Goal: Task Accomplishment & Management: Manage account settings

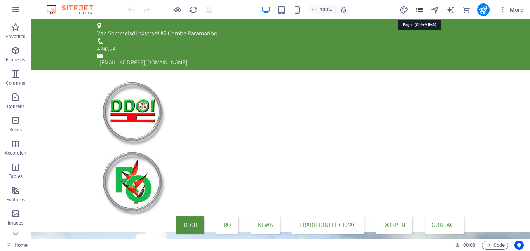
click at [422, 7] on icon "pages" at bounding box center [419, 9] width 9 height 9
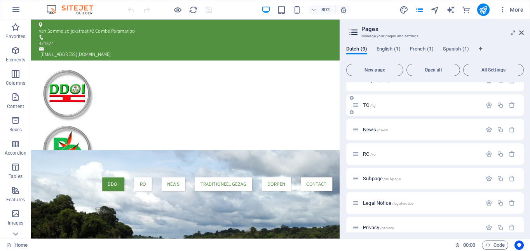
scroll to position [70, 0]
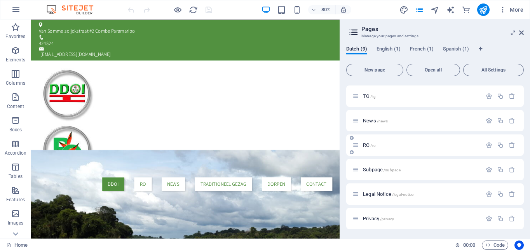
click at [375, 144] on span "/ro" at bounding box center [372, 145] width 5 height 4
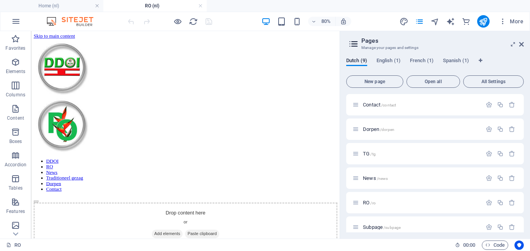
scroll to position [0, 0]
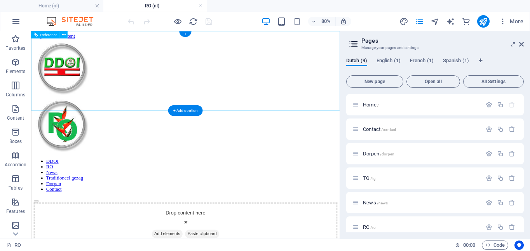
click at [170, 190] on nav "DDOI RO News Traditioneel gezag Dorpen Contact" at bounding box center [223, 211] width 379 height 42
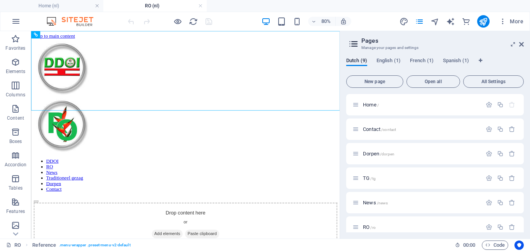
click at [175, 6] on h4 "RO (nl)" at bounding box center [154, 6] width 103 height 9
click at [486, 227] on icon "button" at bounding box center [488, 227] width 7 height 7
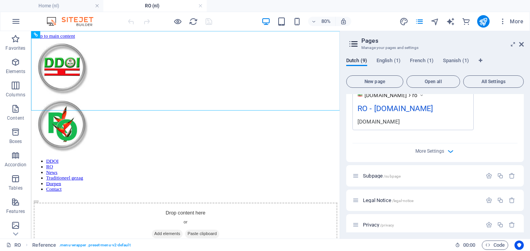
scroll to position [371, 0]
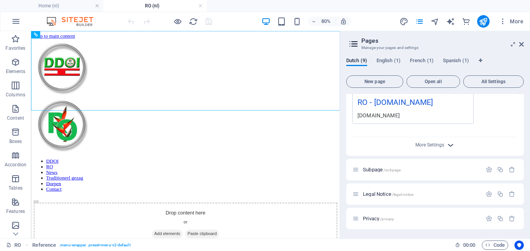
click at [451, 148] on icon "button" at bounding box center [450, 145] width 9 height 9
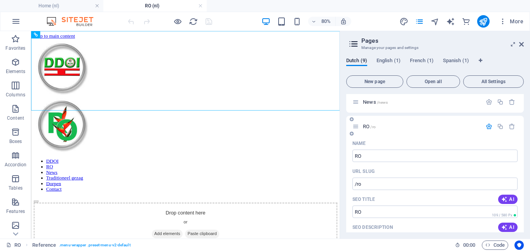
scroll to position [95, 0]
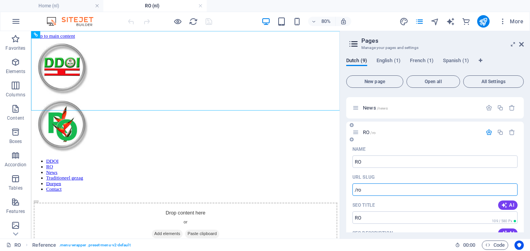
click at [384, 189] on input "/ro" at bounding box center [434, 189] width 165 height 12
drag, startPoint x: 415, startPoint y: 220, endPoint x: 412, endPoint y: 225, distance: 5.9
click at [364, 187] on input "/ro" at bounding box center [434, 189] width 165 height 12
drag, startPoint x: 364, startPoint y: 190, endPoint x: 353, endPoint y: 192, distance: 11.4
click at [353, 192] on input "/ro" at bounding box center [434, 189] width 165 height 12
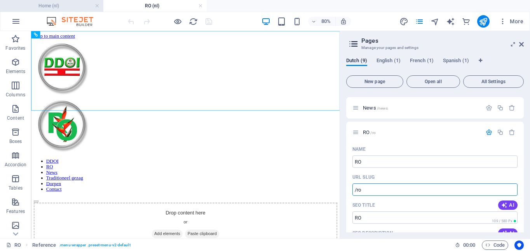
click at [57, 5] on h4 "Home (nl)" at bounding box center [51, 6] width 103 height 9
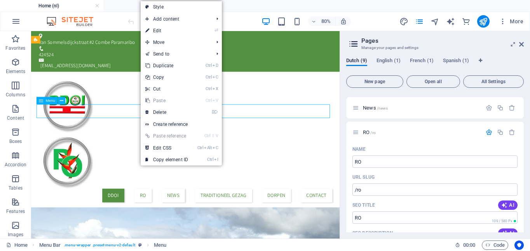
click at [166, 228] on nav "DDOI RO News Traditioneel gezag Dorpen Contact" at bounding box center [224, 236] width 367 height 17
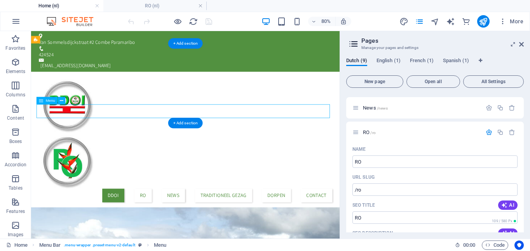
click at [169, 228] on nav "DDOI RO News Traditioneel gezag Dorpen Contact" at bounding box center [224, 236] width 367 height 17
select select "default"
select select "5"
select select
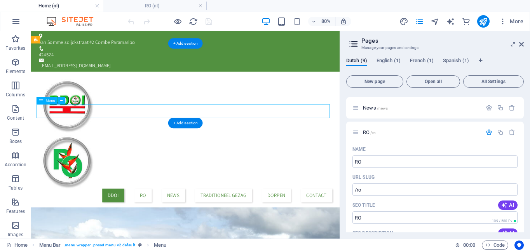
select select "default"
select select "4"
select select
select select "default"
select select "3"
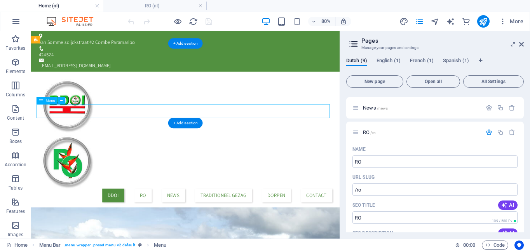
select select
select select "default"
select select "2"
select select "default"
select select "1"
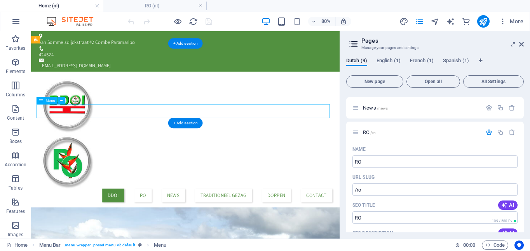
select select
select select "default"
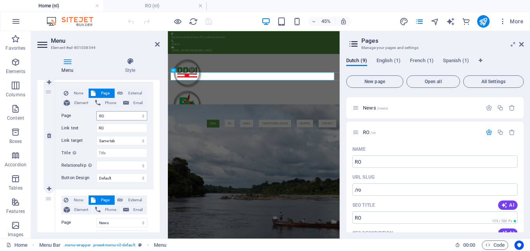
scroll to position [155, 0]
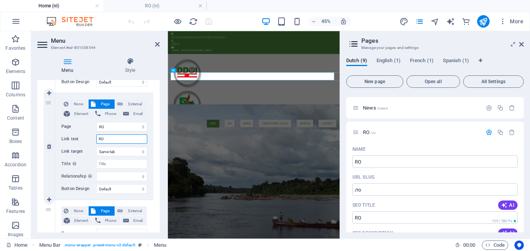
click at [117, 139] on input "RO" at bounding box center [121, 138] width 51 height 9
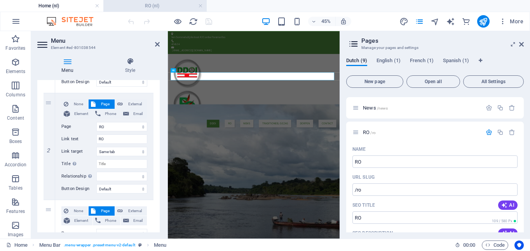
click at [132, 6] on h4 "RO (nl)" at bounding box center [154, 6] width 103 height 9
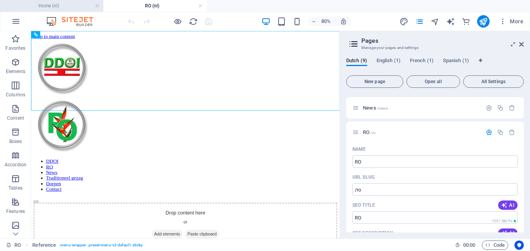
click at [82, 2] on h4 "Home (nl)" at bounding box center [51, 6] width 103 height 9
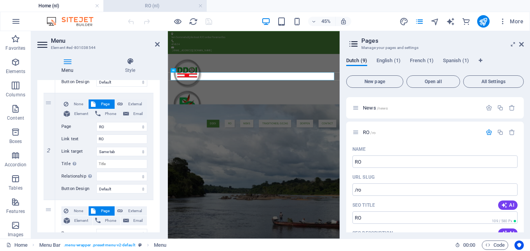
click at [168, 1] on li "RO (nl)" at bounding box center [154, 6] width 103 height 12
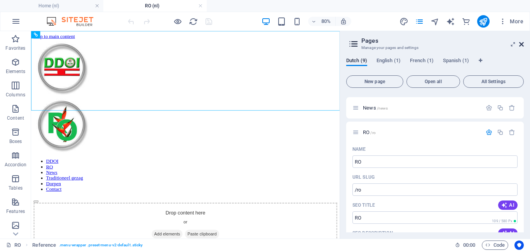
drag, startPoint x: 522, startPoint y: 43, endPoint x: 462, endPoint y: 21, distance: 63.5
click at [522, 43] on icon at bounding box center [521, 44] width 5 height 6
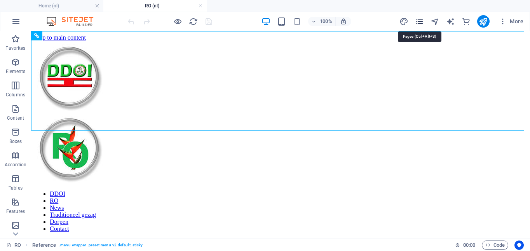
click at [423, 22] on icon "pages" at bounding box center [419, 21] width 9 height 9
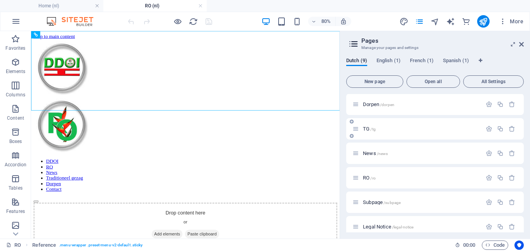
scroll to position [82, 0]
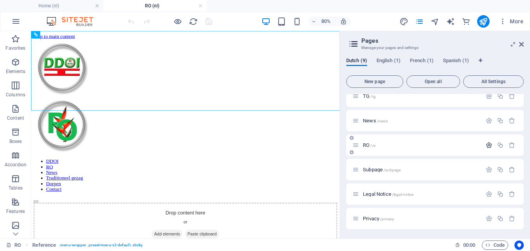
click at [487, 145] on icon "button" at bounding box center [488, 145] width 7 height 7
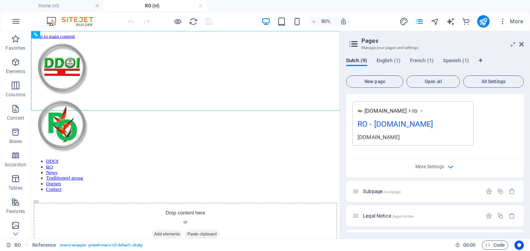
scroll to position [371, 0]
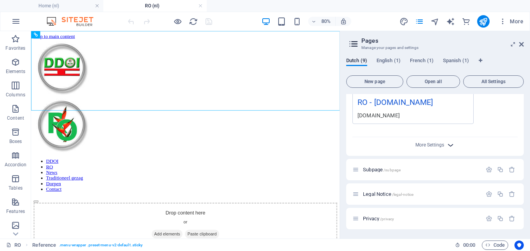
click at [454, 146] on icon "button" at bounding box center [450, 145] width 9 height 9
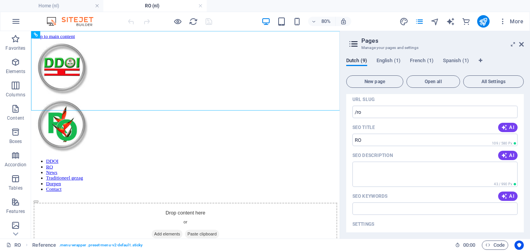
scroll to position [0, 0]
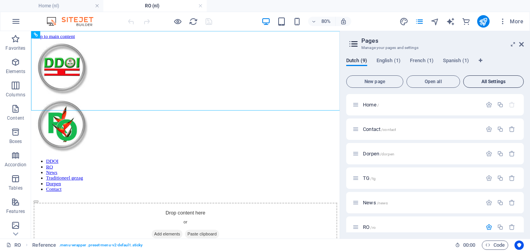
click at [497, 79] on span "All Settings" at bounding box center [493, 81] width 54 height 5
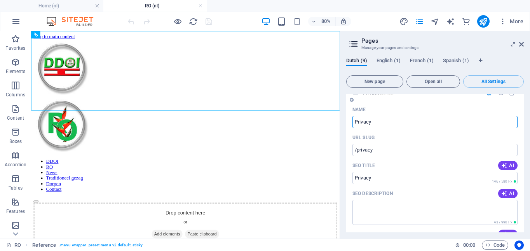
scroll to position [2604, 0]
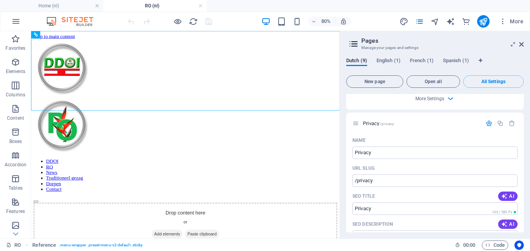
click at [351, 43] on icon at bounding box center [354, 43] width 12 height 11
drag, startPoint x: 522, startPoint y: 46, endPoint x: 486, endPoint y: 16, distance: 46.3
click at [522, 46] on icon at bounding box center [521, 44] width 5 height 6
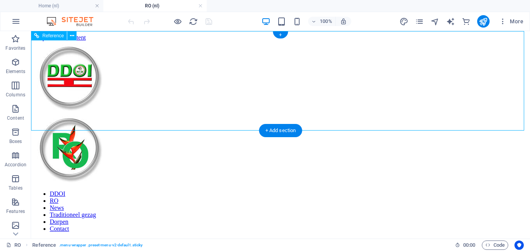
click at [223, 190] on nav "DDOI RO News Traditioneel gezag Dorpen Contact" at bounding box center [280, 211] width 492 height 42
click at [226, 190] on nav "DDOI RO News Traditioneel gezag Dorpen Contact" at bounding box center [280, 211] width 492 height 42
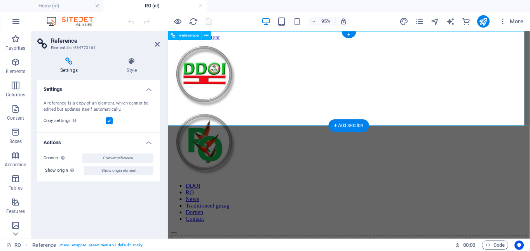
click at [229, 190] on nav "DDOI RO News Traditioneel gezag Dorpen Contact" at bounding box center [358, 211] width 375 height 42
click at [301, 190] on nav "DDOI RO News Traditioneel gezag Dorpen Contact" at bounding box center [358, 211] width 375 height 42
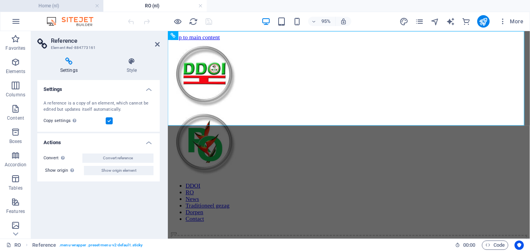
click at [53, 2] on h4 "Home (nl)" at bounding box center [51, 6] width 103 height 9
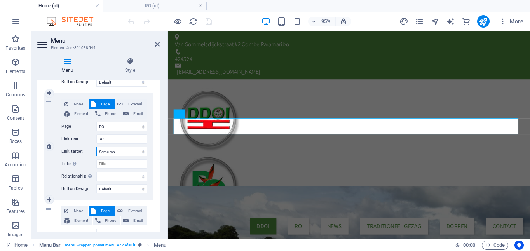
click at [142, 150] on select "New tab Same tab Overlay" at bounding box center [121, 151] width 51 height 9
select select "blank"
click at [96, 147] on select "New tab Same tab Overlay" at bounding box center [121, 151] width 51 height 9
select select
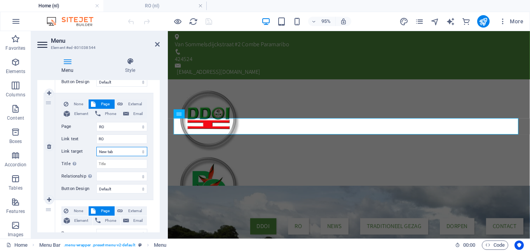
select select
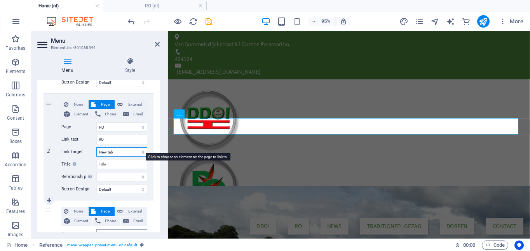
scroll to position [155, 0]
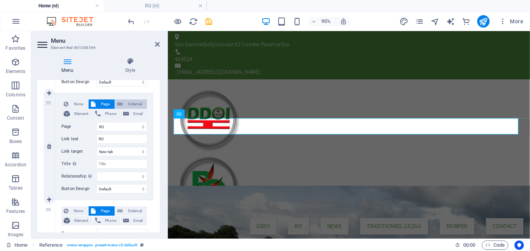
click at [139, 103] on span "External" at bounding box center [134, 103] width 19 height 9
select select
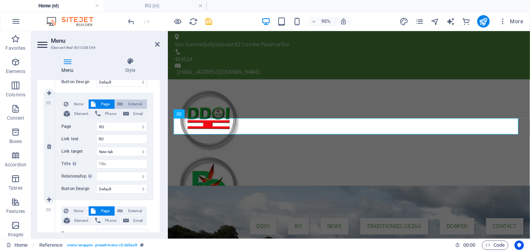
select select
click at [110, 162] on input "Title Additional link description, should not be the same as the link text. The…" at bounding box center [121, 163] width 51 height 9
type input "RO"
select select
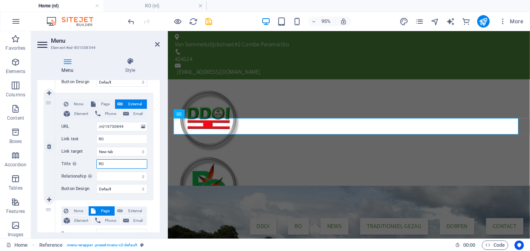
select select
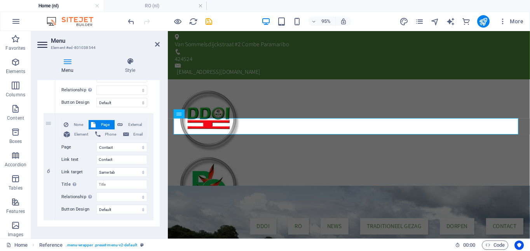
scroll to position [572, 0]
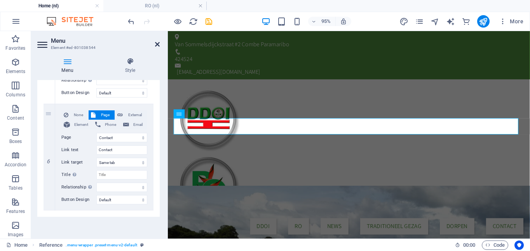
type input "RO"
click at [155, 43] on icon at bounding box center [157, 44] width 5 height 6
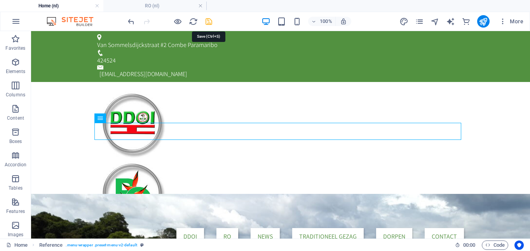
click at [205, 19] on icon "save" at bounding box center [208, 21] width 9 height 9
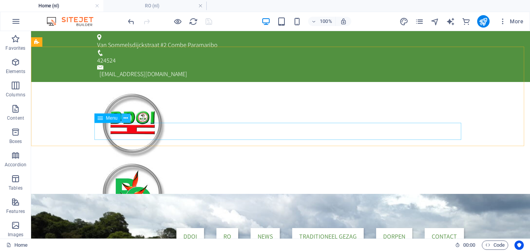
click at [128, 119] on icon at bounding box center [125, 118] width 4 height 8
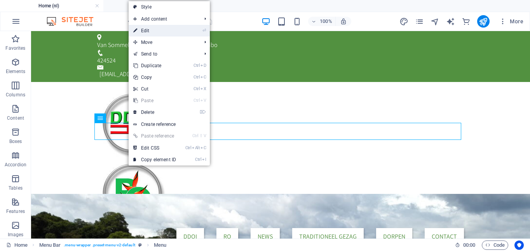
click at [181, 31] on link "⏎ Edit" at bounding box center [155, 31] width 52 height 12
select select "default"
select select "4"
select select
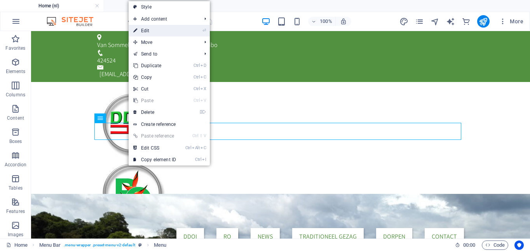
select select "default"
select select "3"
select select
select select "default"
select select "2"
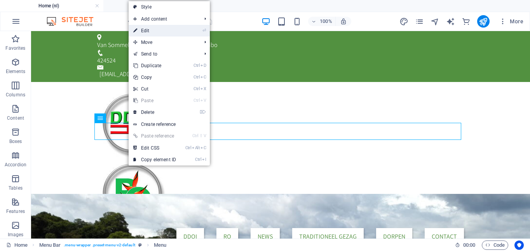
select select "default"
select select "1"
select select
select select "default"
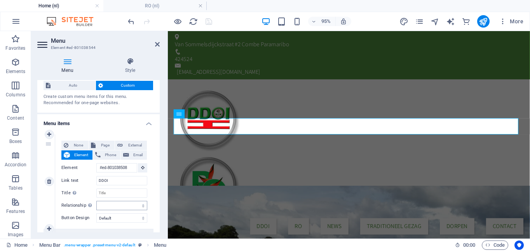
scroll to position [0, 0]
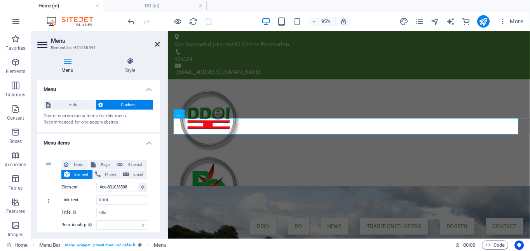
click at [155, 44] on icon at bounding box center [157, 44] width 5 height 6
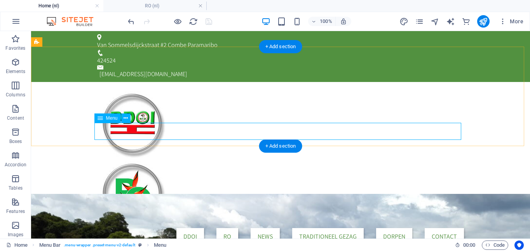
click at [228, 228] on nav "DDOI RO News Traditioneel gezag Dorpen Contact" at bounding box center [280, 236] width 367 height 17
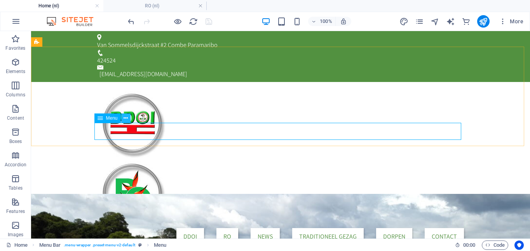
click at [129, 118] on button at bounding box center [125, 117] width 9 height 9
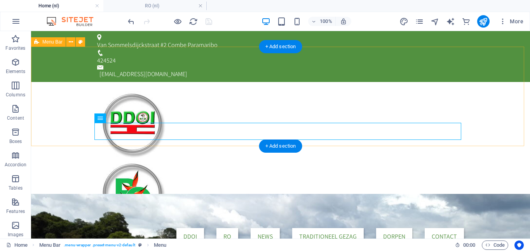
click at [60, 90] on div "DDOI RO News Traditioneel gezag Dorpen Contact" at bounding box center [280, 166] width 499 height 169
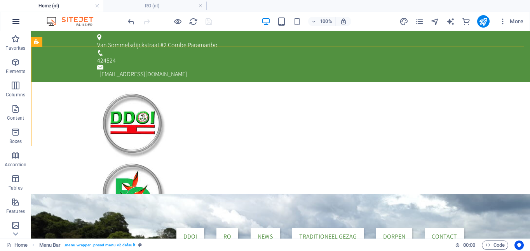
click at [17, 22] on icon "button" at bounding box center [15, 21] width 9 height 9
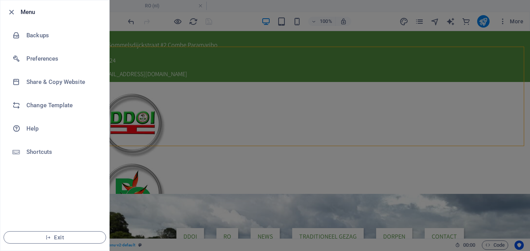
click at [255, 73] on div at bounding box center [265, 125] width 530 height 251
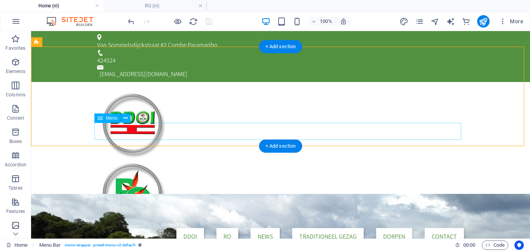
click at [229, 228] on nav "DDOI RO News Traditioneel gezag Dorpen Contact" at bounding box center [280, 236] width 367 height 17
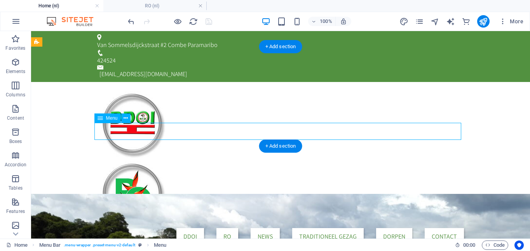
click at [229, 228] on nav "DDOI RO News Traditioneel gezag Dorpen Contact" at bounding box center [280, 236] width 367 height 17
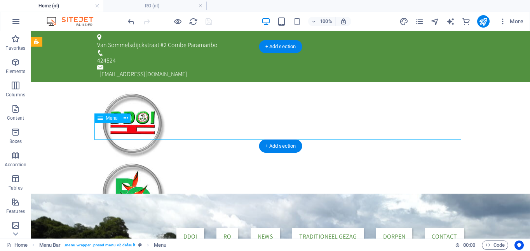
select select "default"
select select "4"
select select
select select "default"
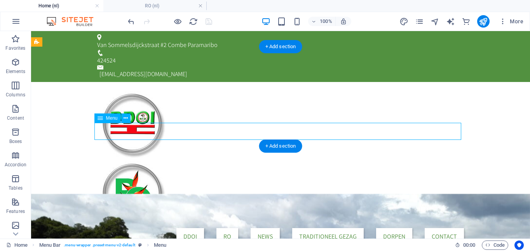
select select "3"
select select
select select "default"
select select "2"
select select "default"
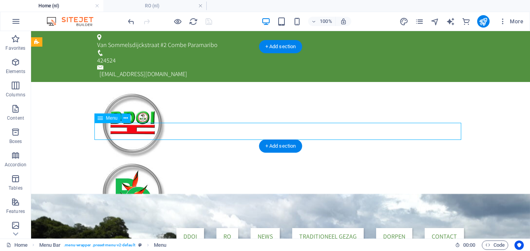
select select "1"
select select
select select "default"
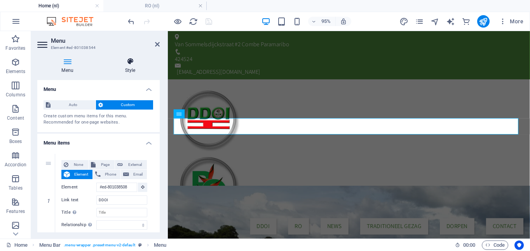
click at [129, 64] on icon at bounding box center [130, 61] width 59 height 8
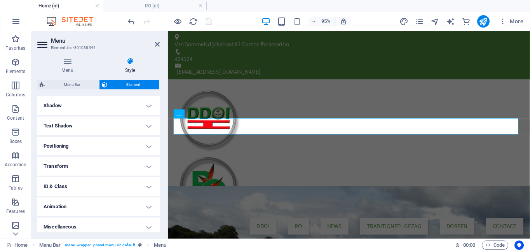
scroll to position [192, 0]
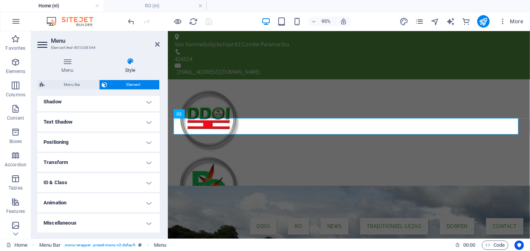
click at [126, 160] on h4 "Transform" at bounding box center [98, 162] width 122 height 19
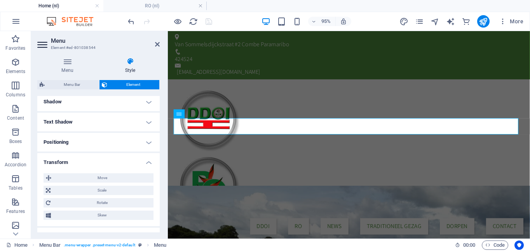
scroll to position [246, 0]
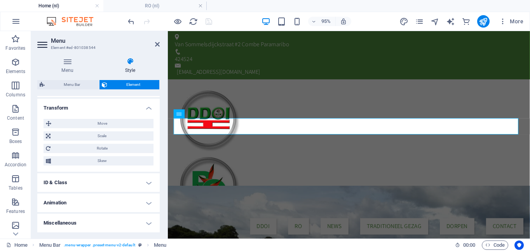
click at [144, 199] on h4 "Animation" at bounding box center [98, 202] width 122 height 19
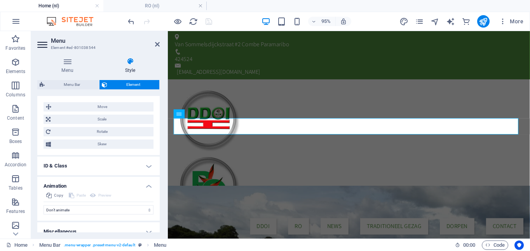
scroll to position [271, 0]
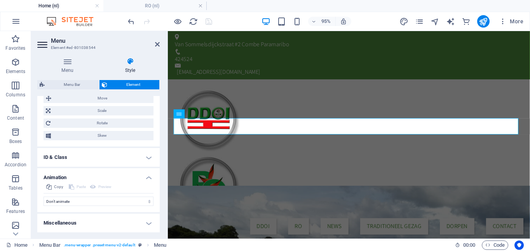
click at [147, 226] on h4 "Miscellaneous" at bounding box center [98, 223] width 122 height 19
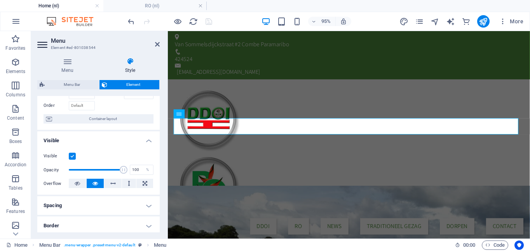
scroll to position [0, 0]
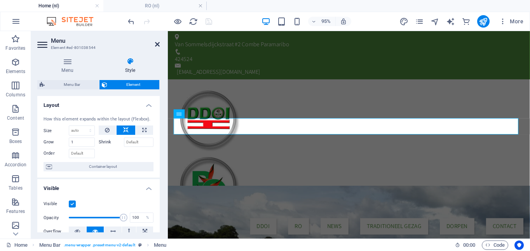
click at [157, 46] on icon at bounding box center [157, 44] width 5 height 6
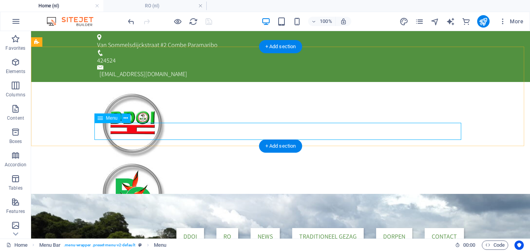
click at [226, 228] on nav "DDOI RO News Traditioneel gezag Dorpen Contact" at bounding box center [280, 236] width 367 height 17
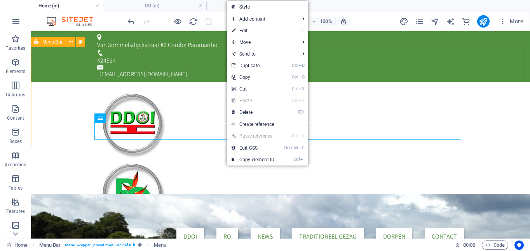
click at [206, 82] on div "DDOI RO News Traditioneel gezag Dorpen Contact" at bounding box center [280, 166] width 499 height 169
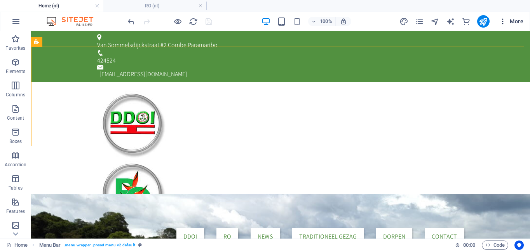
click at [516, 21] on span "More" at bounding box center [511, 21] width 24 height 8
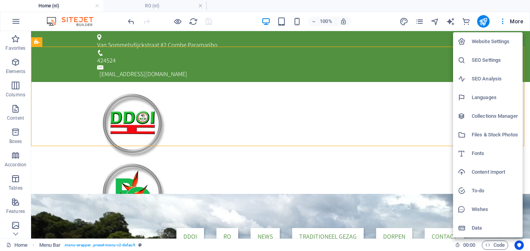
click at [487, 45] on h6 "Website Settings" at bounding box center [494, 41] width 46 height 9
select select "39"
select select "41"
select select "49"
select select "148"
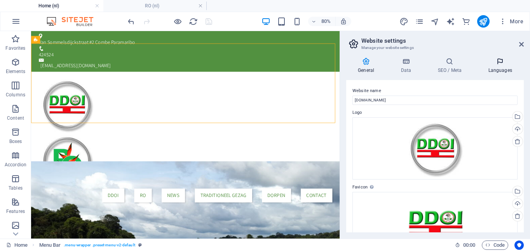
click at [495, 63] on icon at bounding box center [499, 61] width 47 height 8
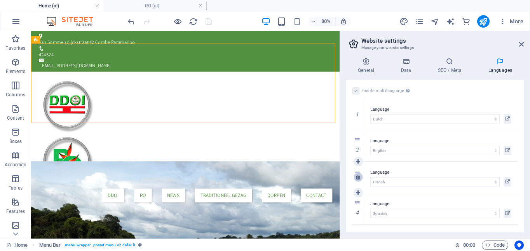
click at [356, 177] on icon at bounding box center [358, 176] width 4 height 5
select select "148"
click at [360, 178] on icon at bounding box center [358, 176] width 4 height 5
click at [358, 147] on icon at bounding box center [358, 145] width 4 height 5
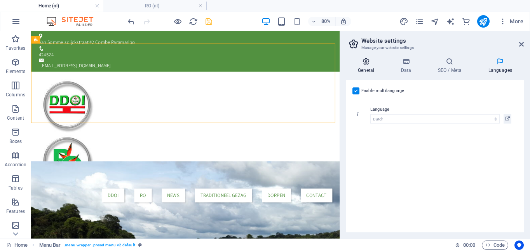
click at [366, 64] on icon at bounding box center [366, 61] width 40 height 8
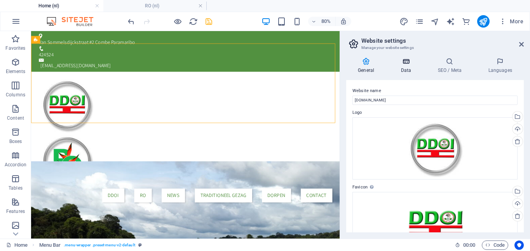
click at [407, 65] on h4 "Data" at bounding box center [407, 65] width 37 height 16
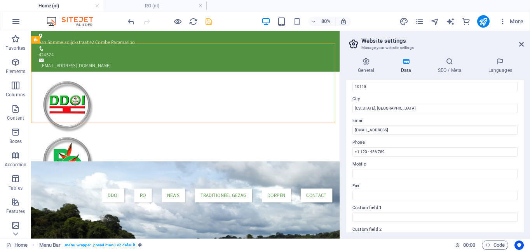
scroll to position [78, 0]
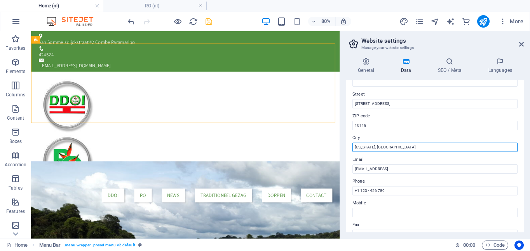
drag, startPoint x: 389, startPoint y: 148, endPoint x: 341, endPoint y: 150, distance: 48.6
click at [341, 150] on aside "Website settings Manage your website settings General Data SEO / Meta Languages…" at bounding box center [434, 134] width 190 height 207
type input "Paramaribo [GEOGRAPHIC_DATA]"
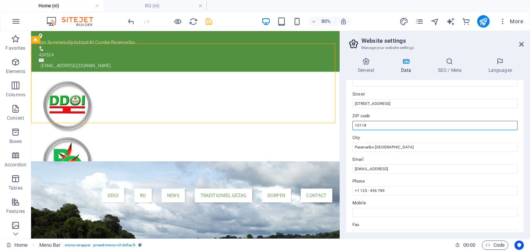
drag, startPoint x: 372, startPoint y: 124, endPoint x: 340, endPoint y: 126, distance: 31.9
click at [340, 126] on aside "Website settings Manage your website settings General Data SEO / Meta Languages…" at bounding box center [434, 134] width 190 height 207
type input "None"
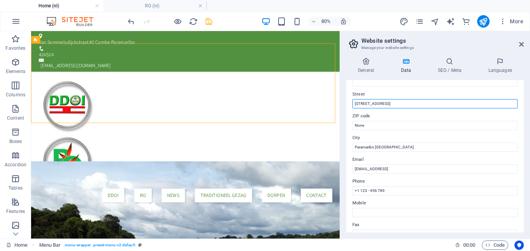
drag, startPoint x: 383, startPoint y: 103, endPoint x: 351, endPoint y: 104, distance: 31.5
click at [351, 104] on div "Contact data for this website. This can be used everywhere on the website and w…" at bounding box center [434, 156] width 177 height 152
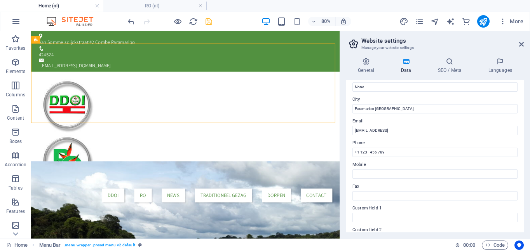
scroll to position [116, 0]
type input "Van Sommelsdijckstraat #2"
drag, startPoint x: 403, startPoint y: 152, endPoint x: 341, endPoint y: 157, distance: 63.1
click at [341, 157] on aside "Website settings Manage your website settings General Data SEO / Meta Languages…" at bounding box center [434, 134] width 190 height 207
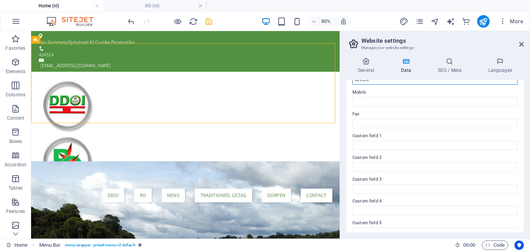
scroll to position [221, 0]
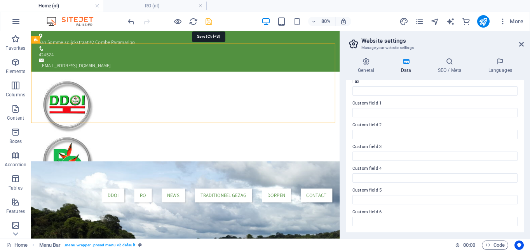
type input "424524"
click at [208, 20] on icon "save" at bounding box center [208, 21] width 9 height 9
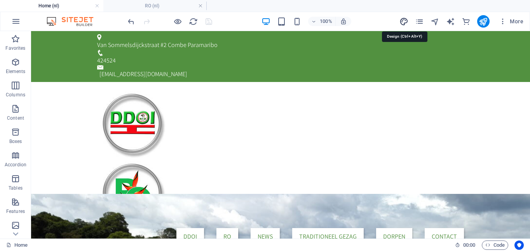
click at [404, 22] on icon "design" at bounding box center [403, 21] width 9 height 9
select select "px"
select select "300"
select select "px"
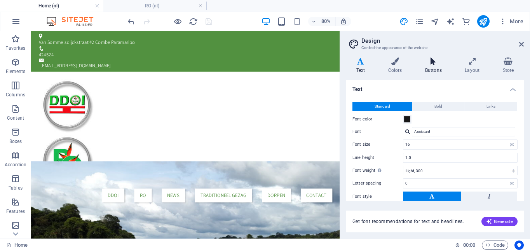
click at [431, 65] on icon at bounding box center [433, 61] width 37 height 8
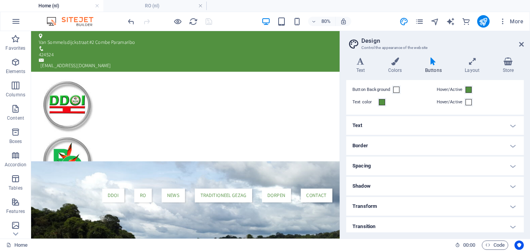
scroll to position [31, 0]
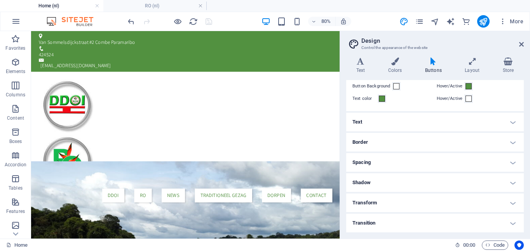
click at [432, 60] on icon at bounding box center [433, 61] width 37 height 8
click at [523, 45] on icon at bounding box center [521, 44] width 5 height 6
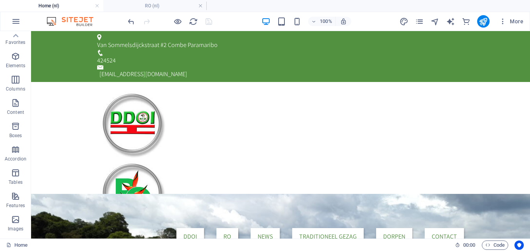
scroll to position [0, 0]
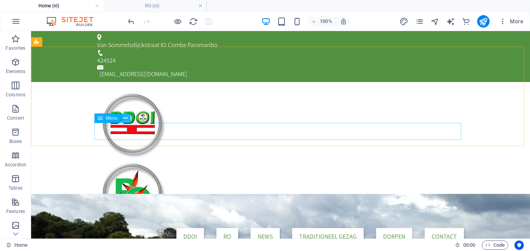
click at [126, 118] on icon at bounding box center [125, 118] width 4 height 8
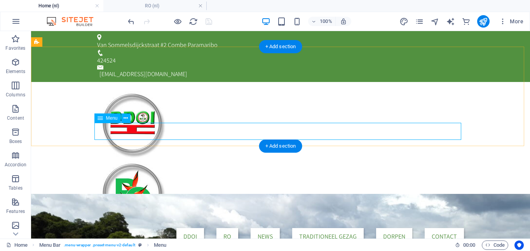
click at [226, 228] on nav "DDOI RO News Traditioneel gezag Dorpen Contact" at bounding box center [280, 236] width 367 height 17
click at [156, 228] on nav "DDOI RO News Traditioneel gezag Dorpen Contact" at bounding box center [280, 236] width 367 height 17
select select "default"
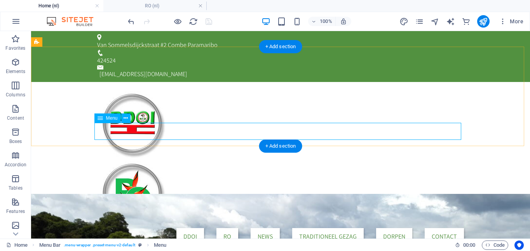
select select "default"
select select "4"
select select
select select "default"
select select "3"
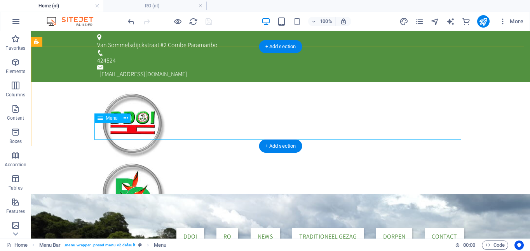
select select
select select "default"
select select "2"
select select "default"
select select "1"
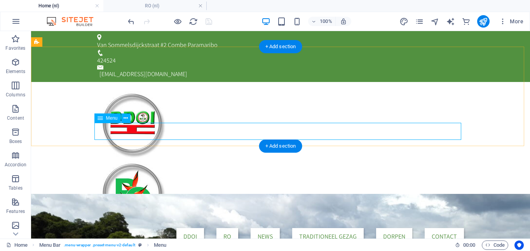
select select
select select "default"
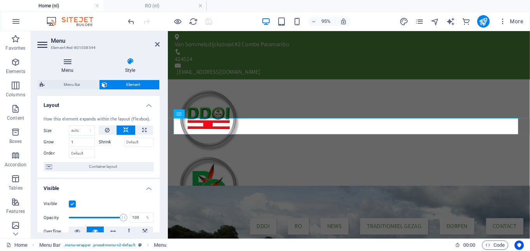
click at [68, 63] on icon at bounding box center [67, 61] width 60 height 8
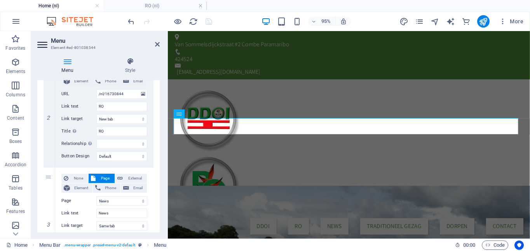
scroll to position [194, 0]
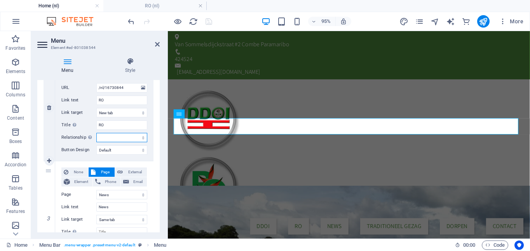
click at [120, 136] on select "alternate author bookmark external help license next nofollow noreferrer noopen…" at bounding box center [121, 137] width 51 height 9
click at [165, 139] on div "Menu Style Menu Auto Custom Create custom menu items for this menu. Recommended…" at bounding box center [98, 144] width 135 height 187
click at [137, 151] on select "None Default Primary Secondary" at bounding box center [121, 149] width 51 height 9
click at [164, 132] on div "Menu Style Menu Auto Custom Create custom menu items for this menu. Recommended…" at bounding box center [98, 144] width 135 height 187
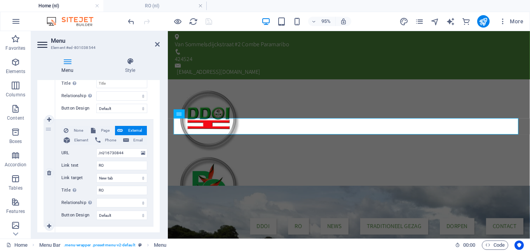
scroll to position [116, 0]
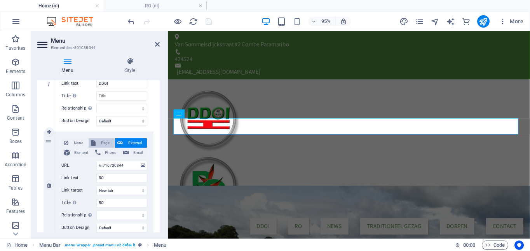
click at [101, 142] on span "Page" at bounding box center [105, 142] width 14 height 9
select select
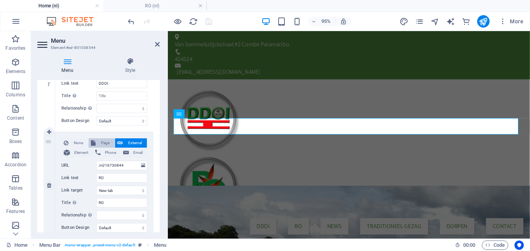
select select
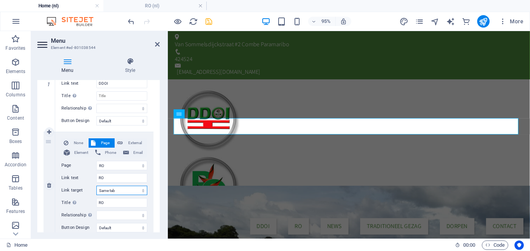
click at [128, 189] on select "New tab Same tab Overlay" at bounding box center [121, 190] width 51 height 9
select select "blank"
click at [96, 186] on select "New tab Same tab Overlay" at bounding box center [121, 190] width 51 height 9
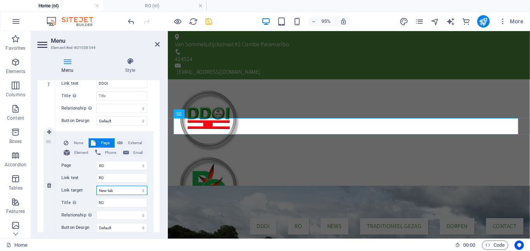
select select
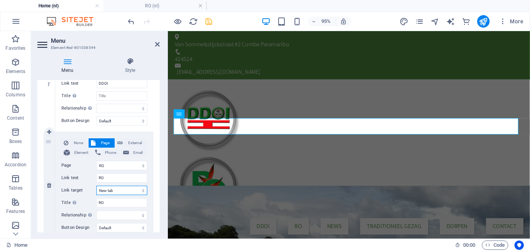
select select
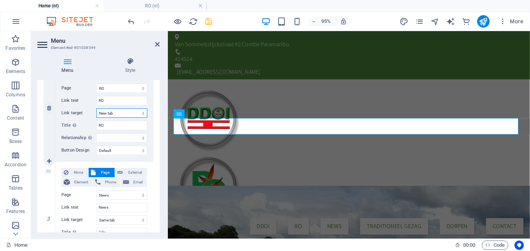
scroll to position [233, 0]
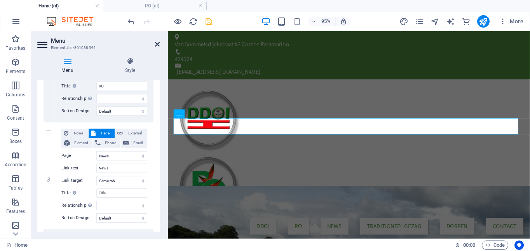
click at [157, 44] on icon at bounding box center [157, 44] width 5 height 6
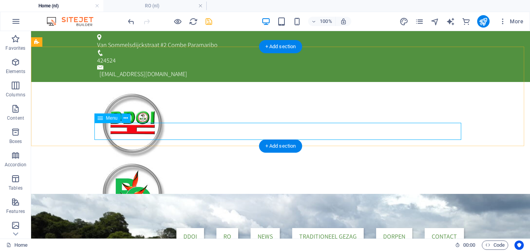
click at [222, 228] on nav "DDOI RO News Traditioneel gezag Dorpen Contact" at bounding box center [280, 236] width 367 height 17
click at [224, 228] on nav "DDOI RO News Traditioneel gezag Dorpen Contact" at bounding box center [280, 236] width 367 height 17
select select "default"
select select "5"
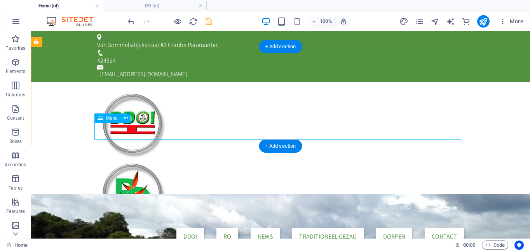
select select "default"
select select "4"
select select
select select "default"
select select "3"
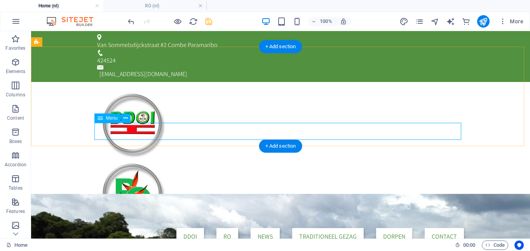
select select
select select "default"
select select "2"
select select "default"
select select "1"
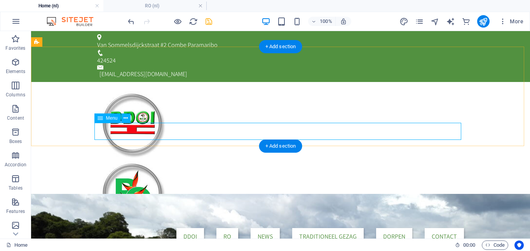
select select
select select "default"
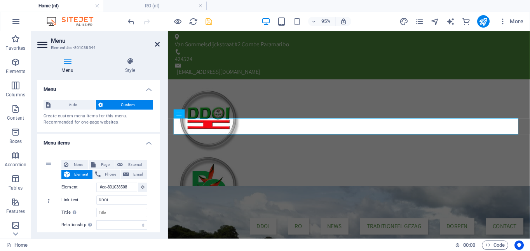
click at [159, 44] on icon at bounding box center [157, 44] width 5 height 6
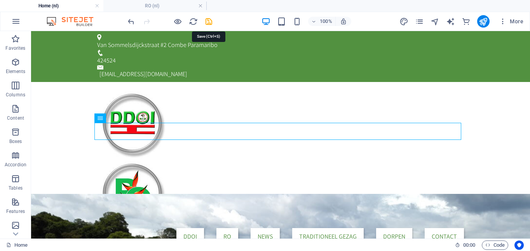
click at [209, 21] on icon "save" at bounding box center [208, 21] width 9 height 9
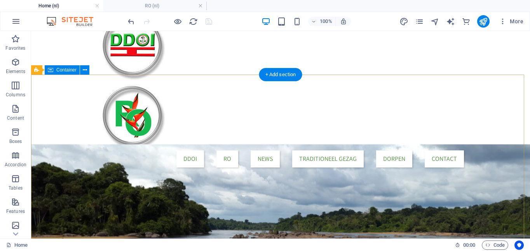
scroll to position [0, 0]
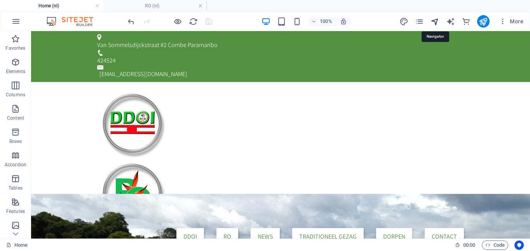
click at [436, 23] on icon "navigator" at bounding box center [434, 21] width 9 height 9
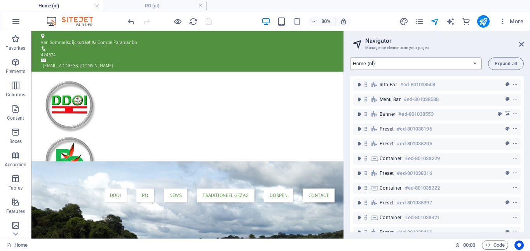
click at [476, 66] on select "Home (nl) Contact (nl) Dorpen (nl) TG (nl) News (nl) RO (nl) Subpage (nl) Legal…" at bounding box center [416, 63] width 132 height 12
select select "16730844-nl"
click at [350, 57] on select "Home (nl) Contact (nl) Dorpen (nl) TG (nl) News (nl) RO (nl) Subpage (nl) Legal…" at bounding box center [416, 63] width 132 height 12
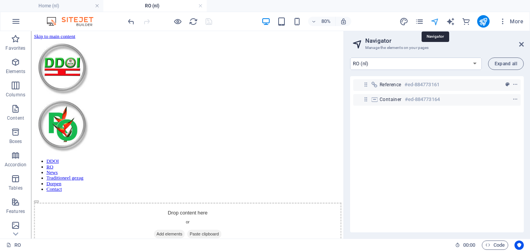
click at [436, 21] on icon "navigator" at bounding box center [434, 21] width 9 height 9
click at [471, 61] on select "Home (nl) Contact (nl) Dorpen (nl) TG (nl) News (nl) RO (nl) Subpage (nl) Legal…" at bounding box center [416, 63] width 132 height 12
click at [435, 19] on icon "navigator" at bounding box center [434, 21] width 9 height 9
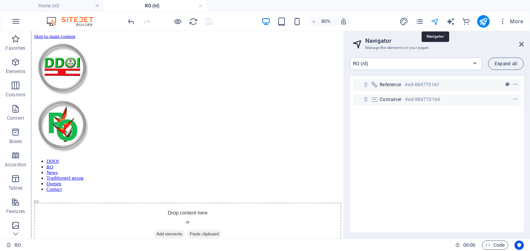
click at [435, 19] on icon "navigator" at bounding box center [434, 21] width 9 height 9
click at [522, 46] on icon at bounding box center [521, 44] width 5 height 6
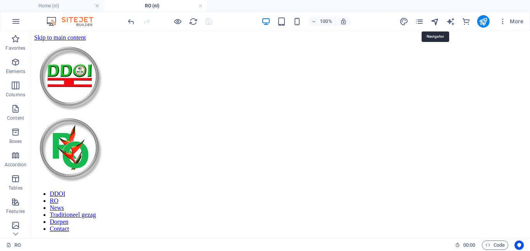
click at [436, 23] on icon "navigator" at bounding box center [434, 21] width 9 height 9
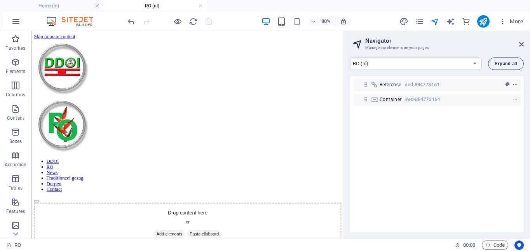
click at [508, 61] on span "Expand all" at bounding box center [505, 63] width 23 height 5
click at [473, 61] on select "Home (nl) Contact (nl) Dorpen (nl) TG (nl) News (nl) RO (nl) Subpage (nl) Legal…" at bounding box center [416, 63] width 132 height 12
click at [350, 57] on select "Home (nl) Contact (nl) Dorpen (nl) TG (nl) News (nl) RO (nl) Subpage (nl) Legal…" at bounding box center [416, 63] width 132 height 12
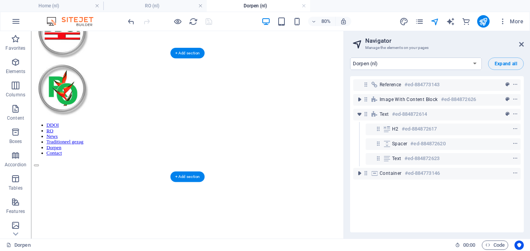
scroll to position [78, 0]
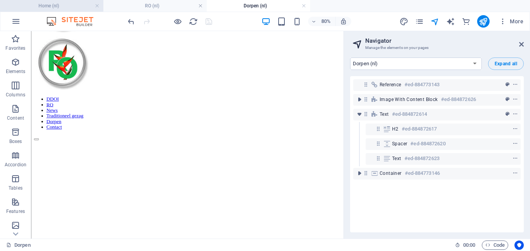
click at [74, 4] on h4 "Home (nl)" at bounding box center [51, 6] width 103 height 9
select select "15486639-nl"
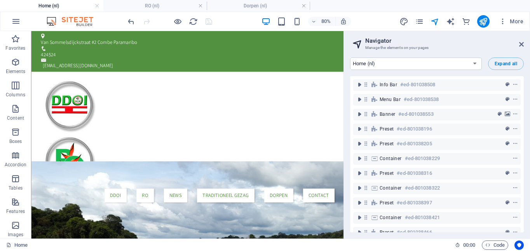
scroll to position [0, 0]
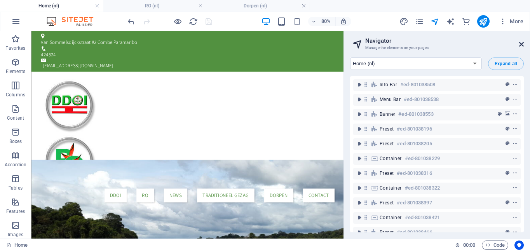
click at [521, 43] on icon at bounding box center [521, 44] width 5 height 6
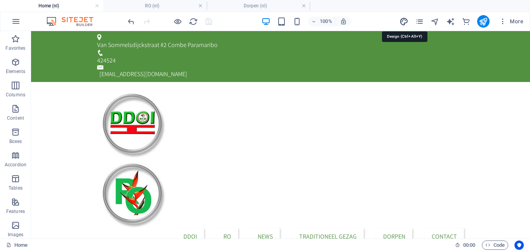
click at [401, 23] on icon "design" at bounding box center [403, 21] width 9 height 9
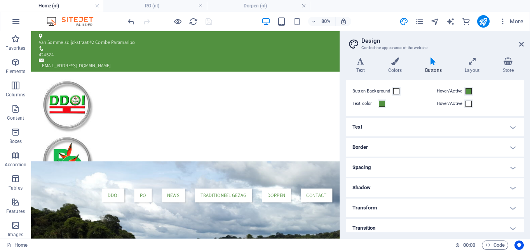
scroll to position [31, 0]
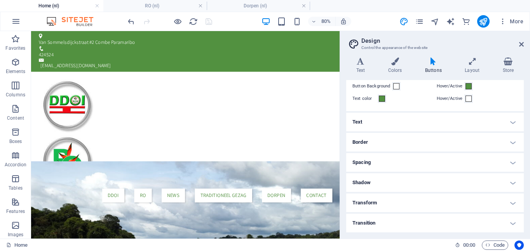
click at [438, 137] on h4 "Border" at bounding box center [434, 142] width 177 height 19
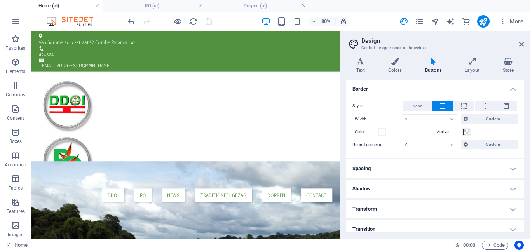
scroll to position [91, 0]
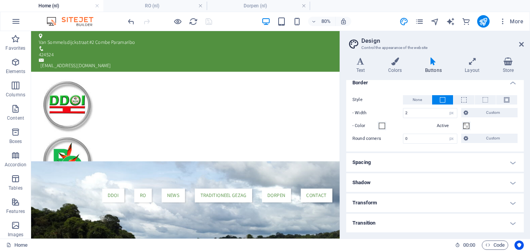
click at [428, 195] on h4 "Transform" at bounding box center [434, 202] width 177 height 19
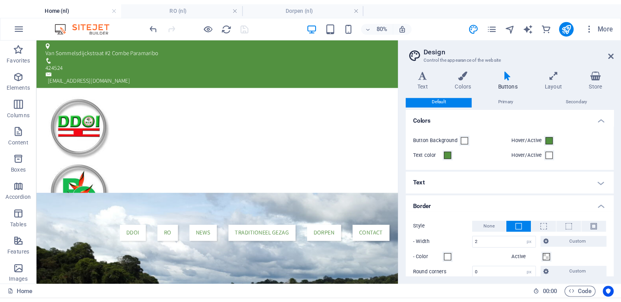
scroll to position [0, 0]
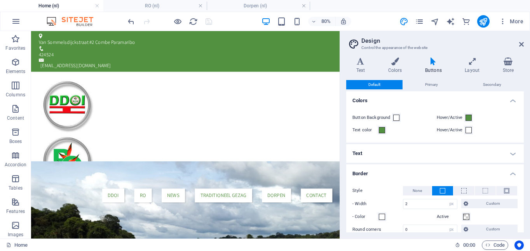
click at [436, 70] on h4 "Buttons" at bounding box center [435, 65] width 40 height 16
drag, startPoint x: 521, startPoint y: 44, endPoint x: 487, endPoint y: 13, distance: 45.6
click at [521, 44] on icon at bounding box center [521, 44] width 5 height 6
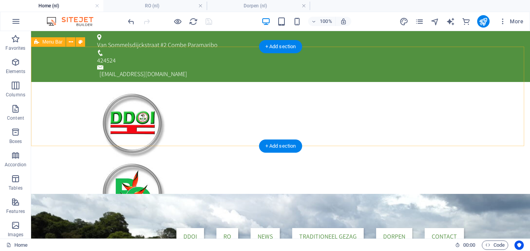
click at [247, 88] on div "DDOI RO News Traditioneel gezag Dorpen Contact" at bounding box center [280, 166] width 499 height 169
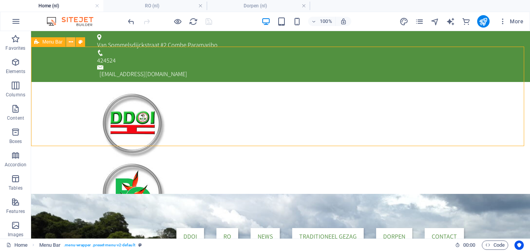
click at [72, 41] on icon at bounding box center [71, 42] width 4 height 8
click at [303, 3] on link at bounding box center [303, 5] width 5 height 7
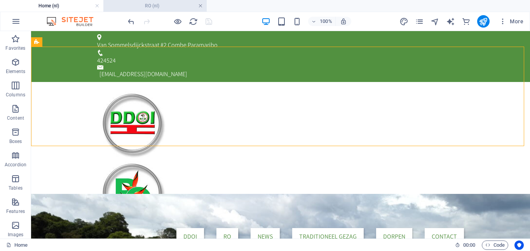
click at [198, 4] on link at bounding box center [200, 5] width 5 height 7
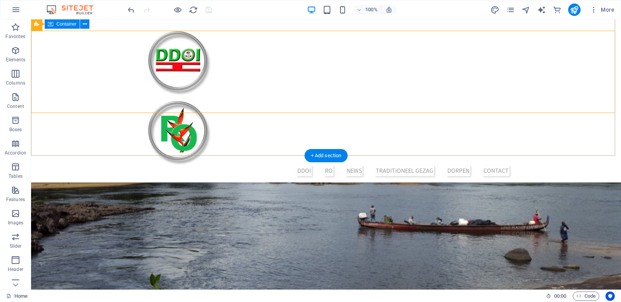
scroll to position [78, 0]
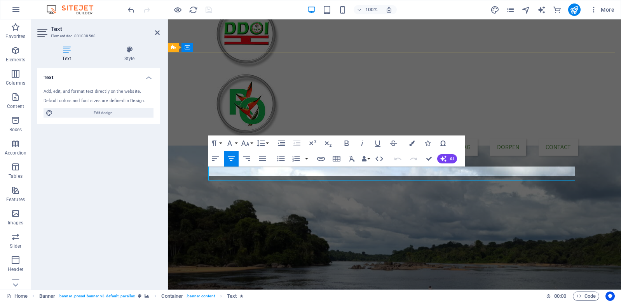
scroll to position [82, 0]
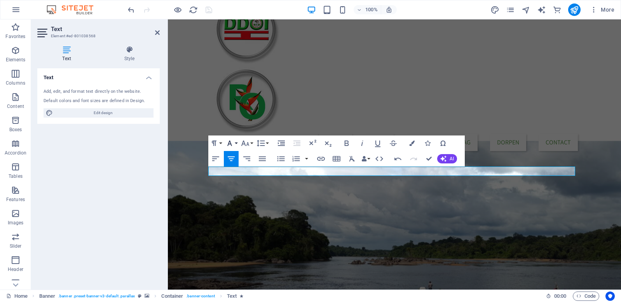
click at [235, 142] on button "Font Family" at bounding box center [231, 144] width 15 height 16
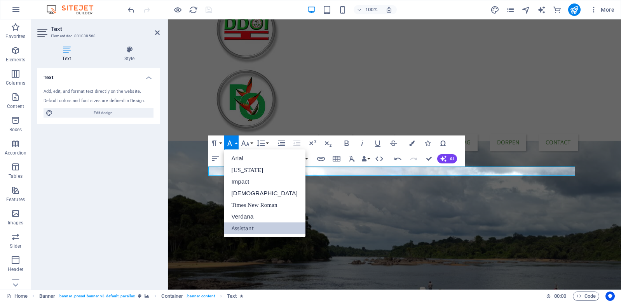
scroll to position [0, 0]
click at [251, 142] on button "Font Size" at bounding box center [246, 144] width 15 height 16
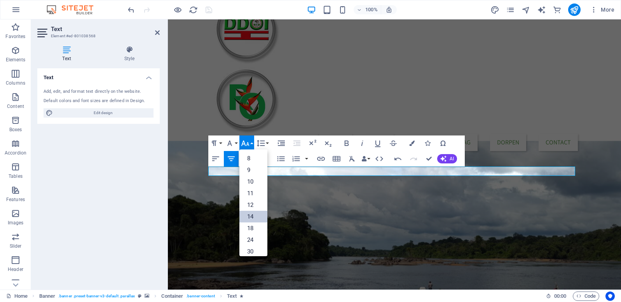
click at [251, 212] on link "14" at bounding box center [253, 217] width 28 height 12
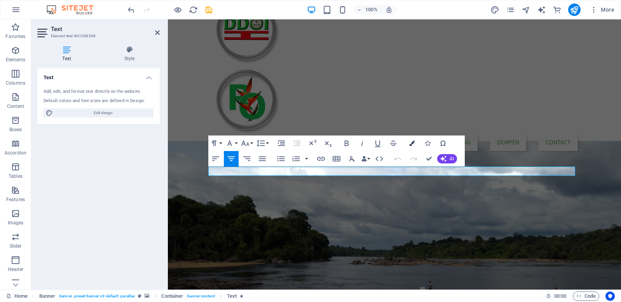
click at [410, 142] on icon "button" at bounding box center [411, 143] width 5 height 5
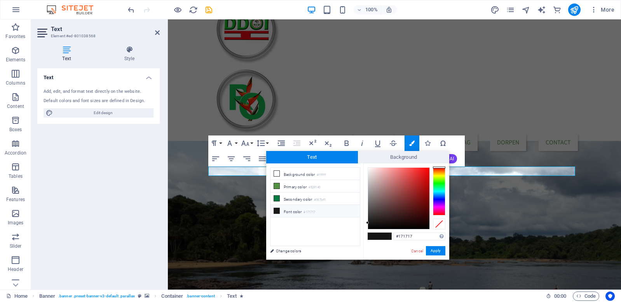
click at [275, 211] on icon at bounding box center [276, 210] width 5 height 5
click at [280, 210] on li "Font color #171717" at bounding box center [314, 211] width 89 height 12
click at [315, 210] on small "#171717" at bounding box center [309, 212] width 12 height 5
click at [312, 210] on small "#171717" at bounding box center [309, 212] width 12 height 5
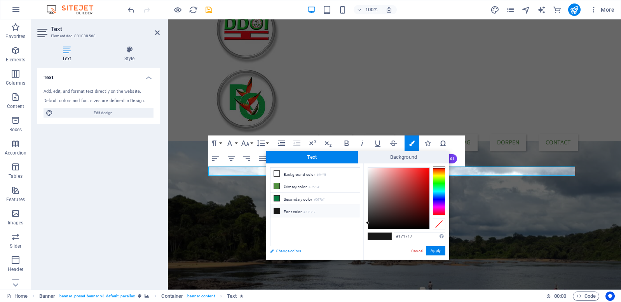
click at [294, 250] on link "Change colors" at bounding box center [311, 251] width 90 height 10
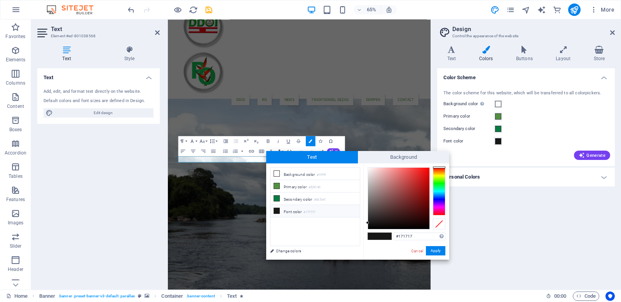
click at [297, 210] on li "Font color #171717" at bounding box center [314, 211] width 89 height 12
click at [288, 212] on li "Font color #171717" at bounding box center [314, 211] width 89 height 12
click at [274, 209] on icon at bounding box center [276, 210] width 5 height 5
click at [372, 171] on div at bounding box center [398, 198] width 61 height 61
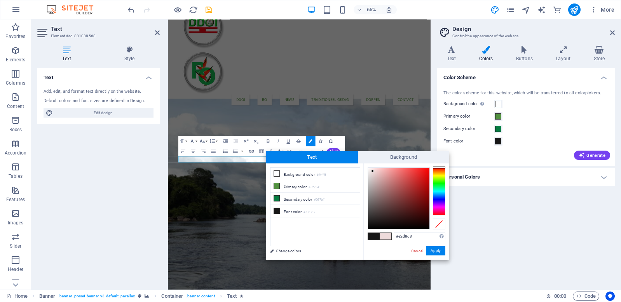
click at [370, 174] on div at bounding box center [398, 198] width 61 height 61
click at [300, 210] on li "Font color #171717" at bounding box center [314, 211] width 89 height 12
click at [296, 211] on li "Font color #171717" at bounding box center [314, 211] width 89 height 12
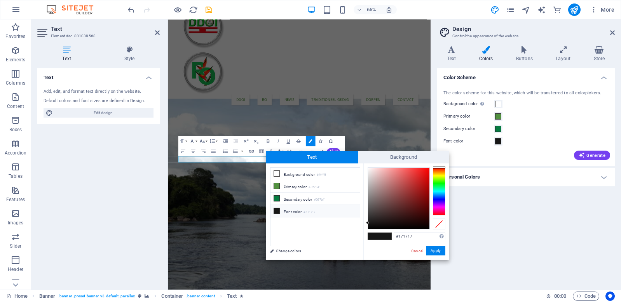
type input "#f8efef"
click at [370, 169] on div at bounding box center [398, 198] width 61 height 61
click at [438, 250] on button "Apply" at bounding box center [435, 250] width 19 height 9
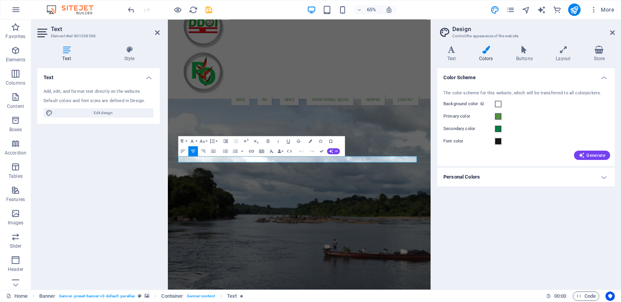
click at [64, 54] on h4 "Text" at bounding box center [68, 54] width 62 height 16
click at [85, 112] on span "Edit design" at bounding box center [103, 112] width 96 height 9
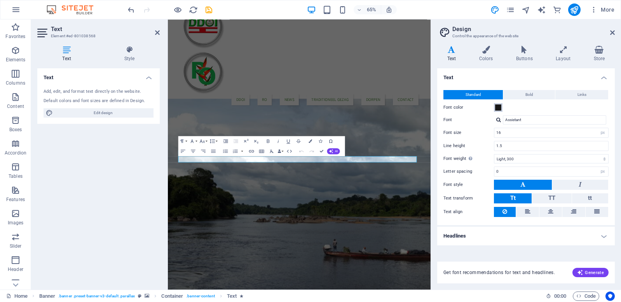
click at [497, 106] on span at bounding box center [498, 107] width 6 height 6
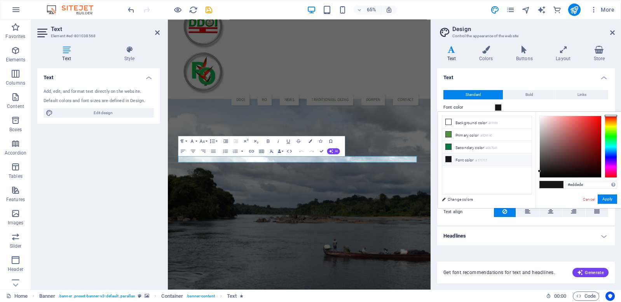
click at [529, 120] on div at bounding box center [569, 146] width 61 height 61
click at [529, 119] on div at bounding box center [542, 119] width 3 height 3
click at [529, 117] on div at bounding box center [569, 146] width 61 height 61
type input "#f9f5f5"
click at [529, 199] on button "Apply" at bounding box center [606, 199] width 19 height 9
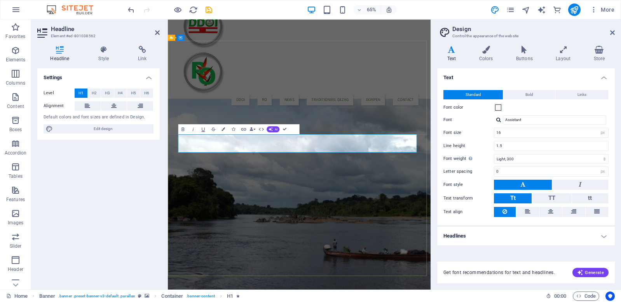
scroll to position [68, 0]
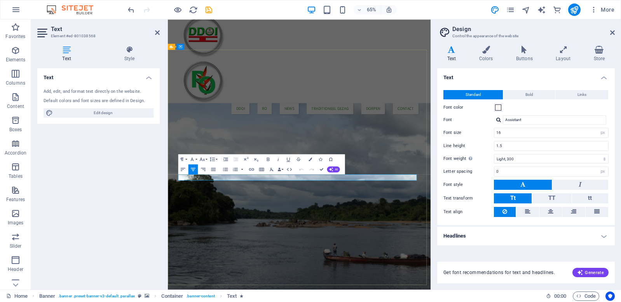
click at [205, 160] on icon "button" at bounding box center [202, 159] width 6 height 6
click at [199, 137] on link "18" at bounding box center [200, 136] width 18 height 8
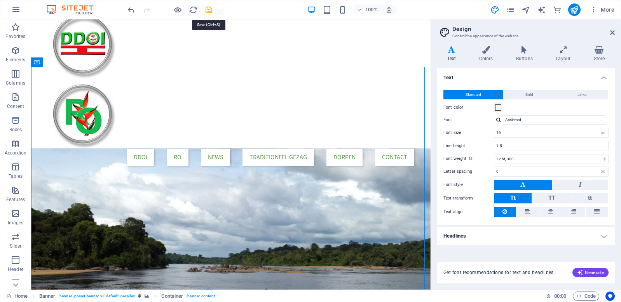
click at [209, 9] on icon "save" at bounding box center [208, 9] width 9 height 9
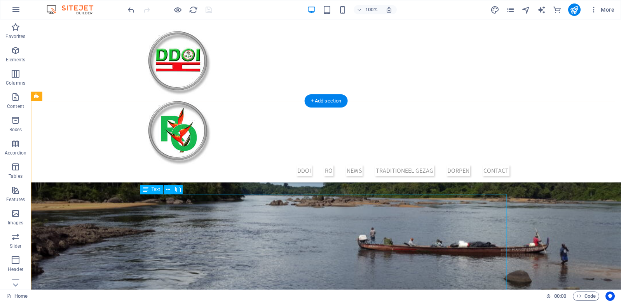
scroll to position [233, 0]
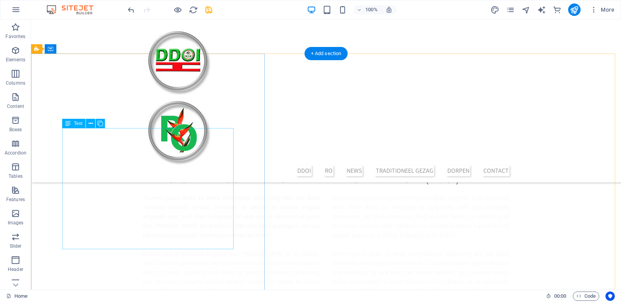
scroll to position [544, 0]
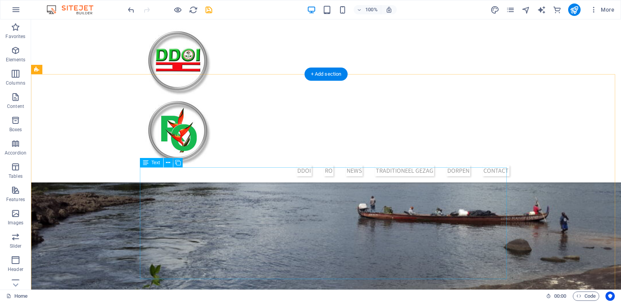
scroll to position [273, 0]
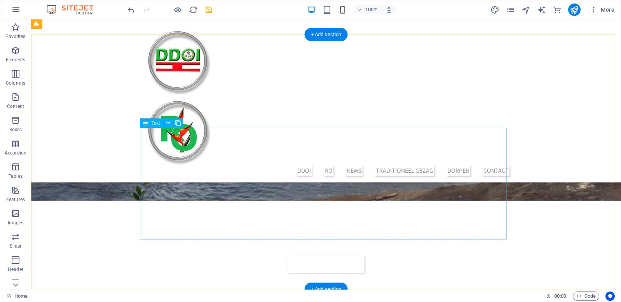
scroll to position [272, 0]
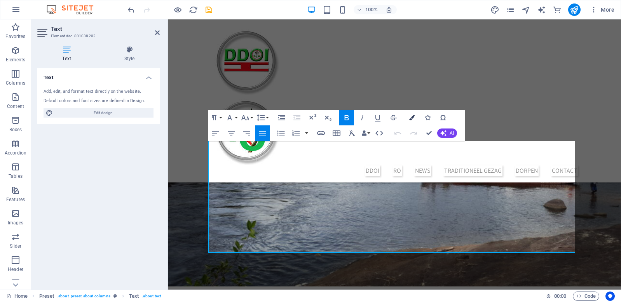
click at [415, 118] on button "Colors" at bounding box center [411, 118] width 15 height 16
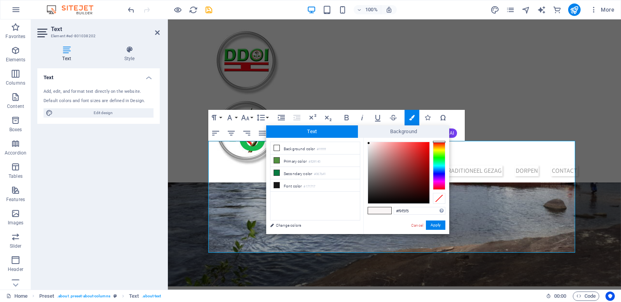
type input "#181717"
click at [369, 197] on div at bounding box center [398, 172] width 61 height 61
click at [433, 226] on button "Apply" at bounding box center [435, 225] width 19 height 9
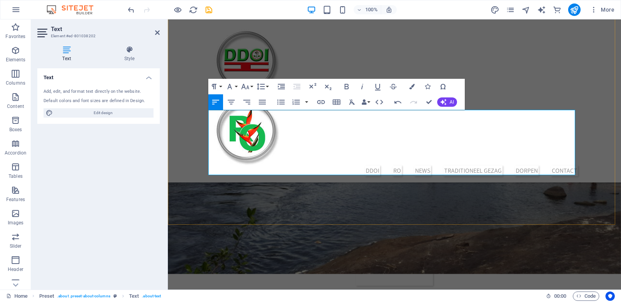
scroll to position [306, 0]
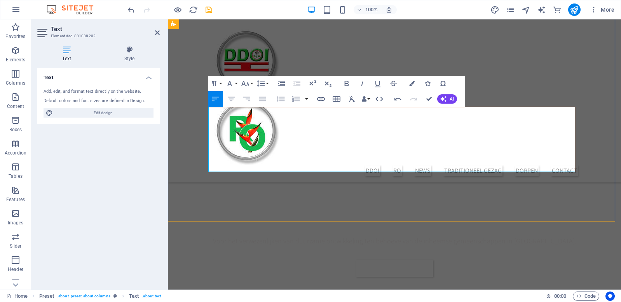
click at [411, 82] on icon "button" at bounding box center [411, 83] width 5 height 5
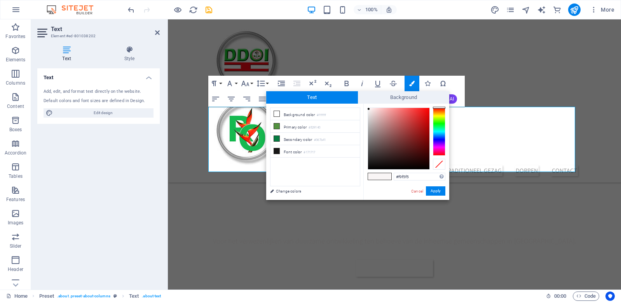
type input "#0d0c0c"
click at [370, 166] on div at bounding box center [398, 138] width 61 height 61
click at [435, 191] on button "Apply" at bounding box center [435, 190] width 19 height 9
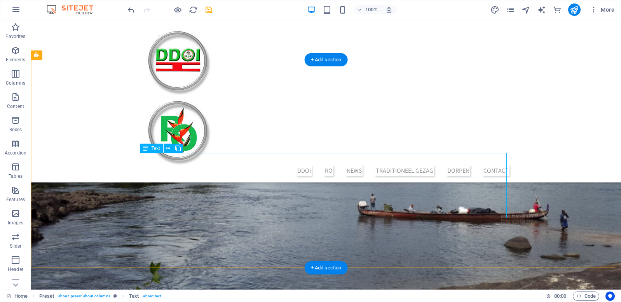
scroll to position [228, 0]
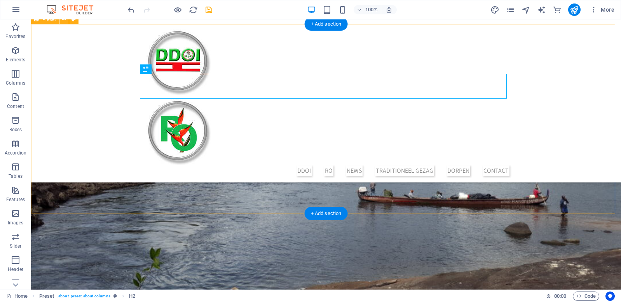
scroll to position [345, 0]
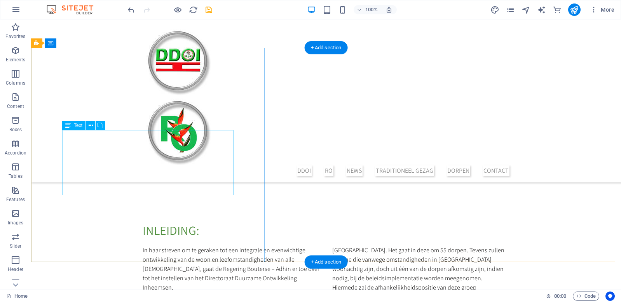
scroll to position [500, 0]
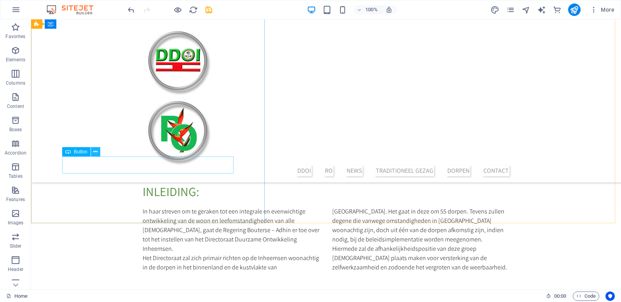
click at [97, 153] on icon at bounding box center [95, 152] width 4 height 8
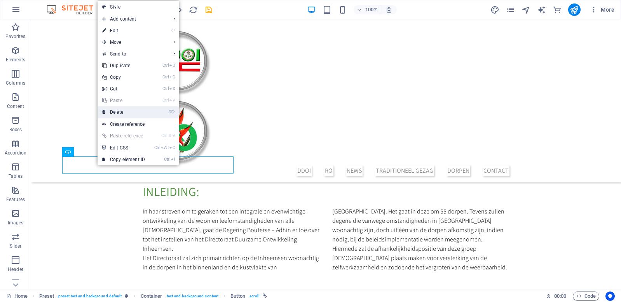
drag, startPoint x: 123, startPoint y: 110, endPoint x: 108, endPoint y: 122, distance: 19.2
click at [123, 110] on link "⌦ Delete" at bounding box center [123, 112] width 52 height 12
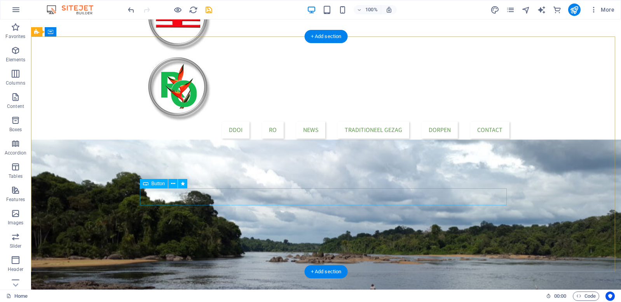
scroll to position [78, 0]
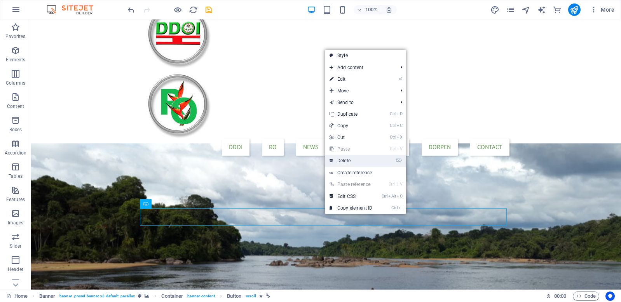
click at [350, 159] on link "⌦ Delete" at bounding box center [351, 161] width 52 height 12
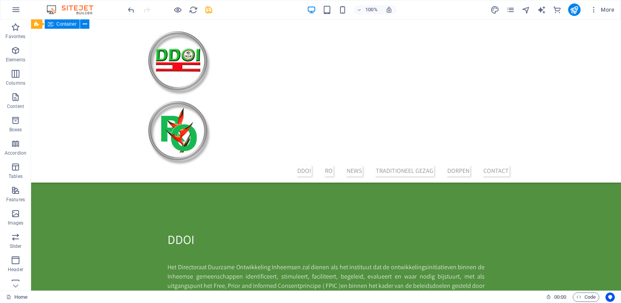
scroll to position [621, 0]
